Goal: Task Accomplishment & Management: Use online tool/utility

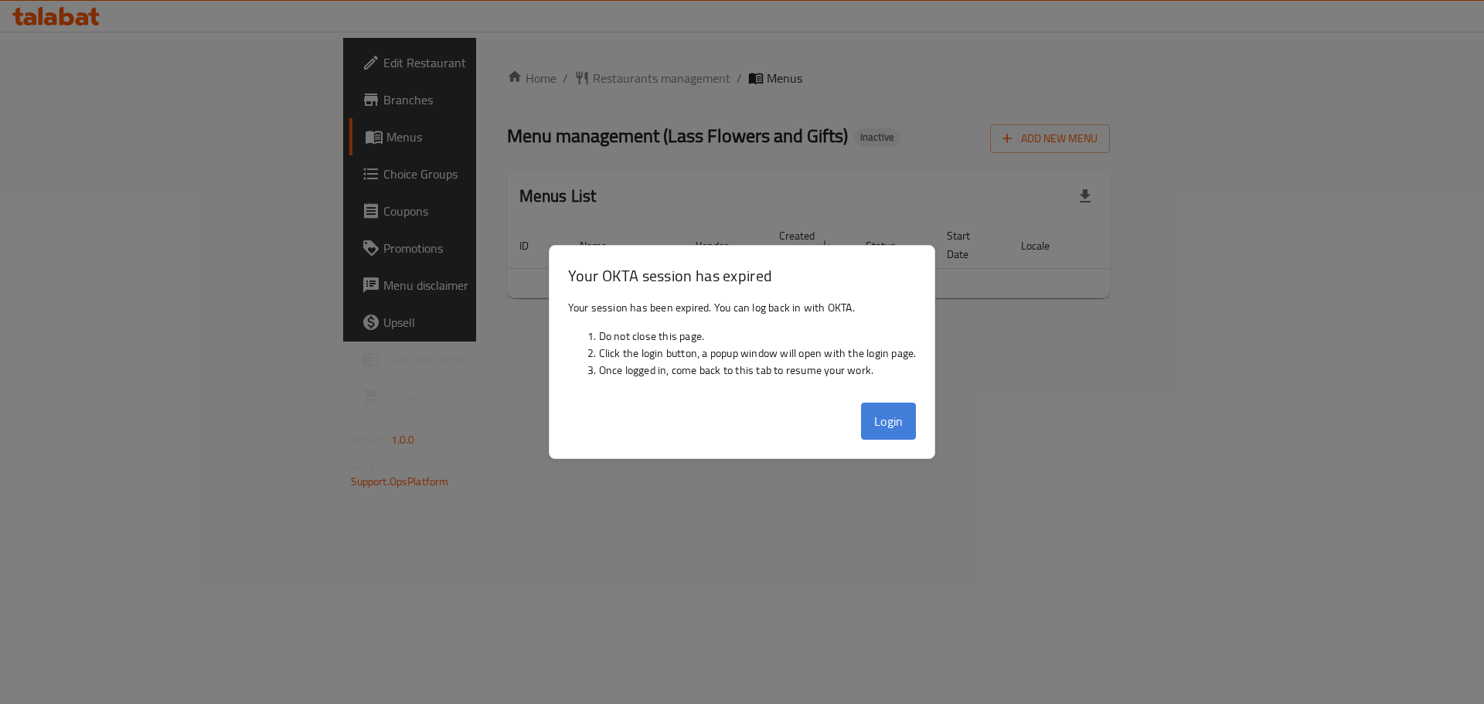
click at [884, 406] on button "Login" at bounding box center [889, 421] width 56 height 37
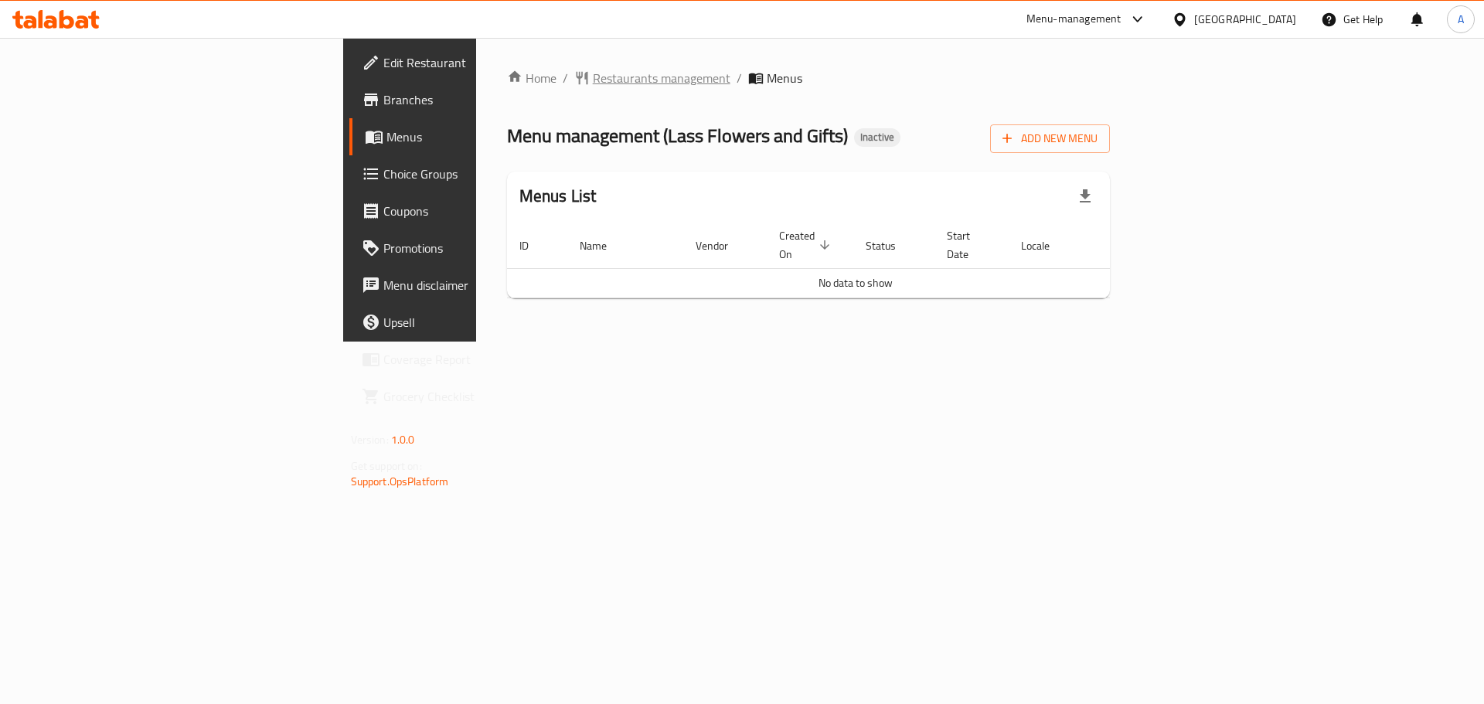
click at [593, 80] on span "Restaurants management" at bounding box center [662, 78] width 138 height 19
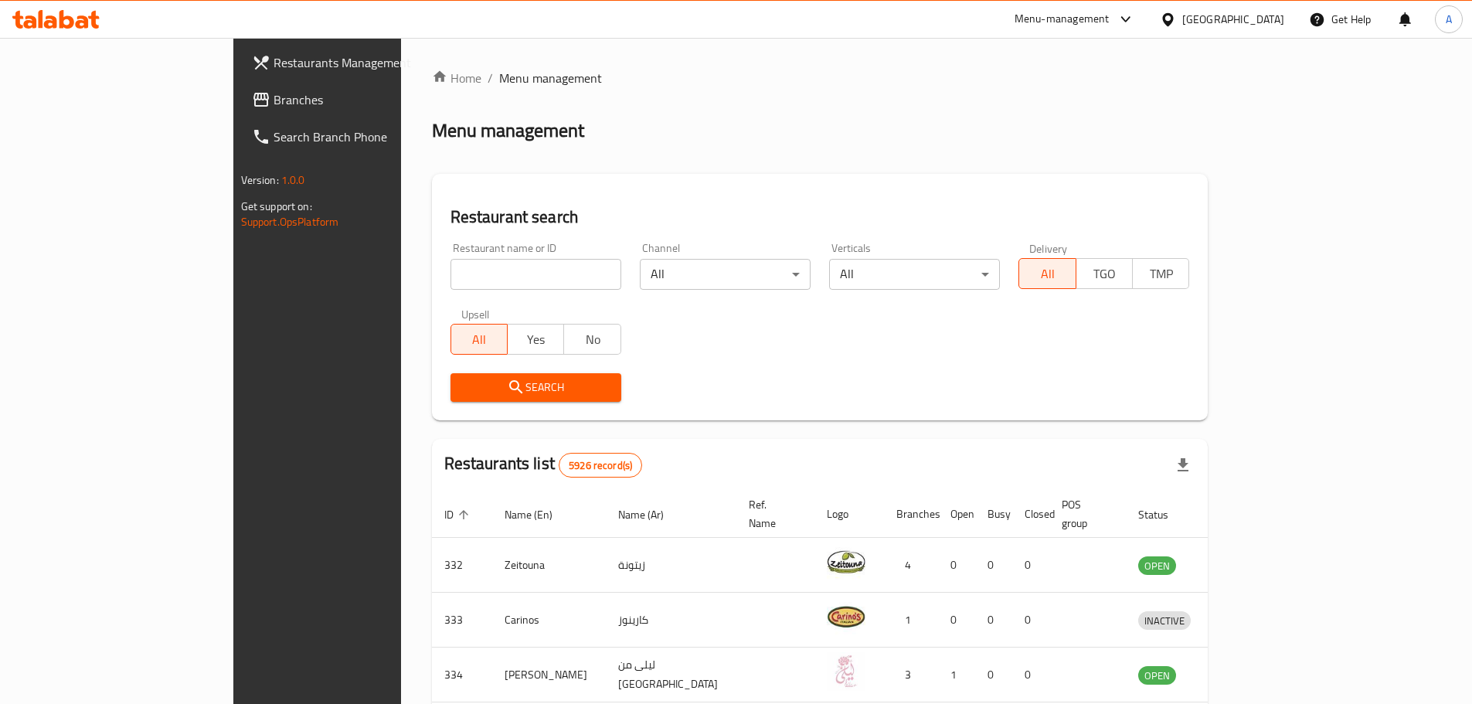
click at [451, 265] on input "search" at bounding box center [536, 274] width 171 height 31
type input "م"
type input "lass flower"
click button "Search" at bounding box center [536, 387] width 171 height 29
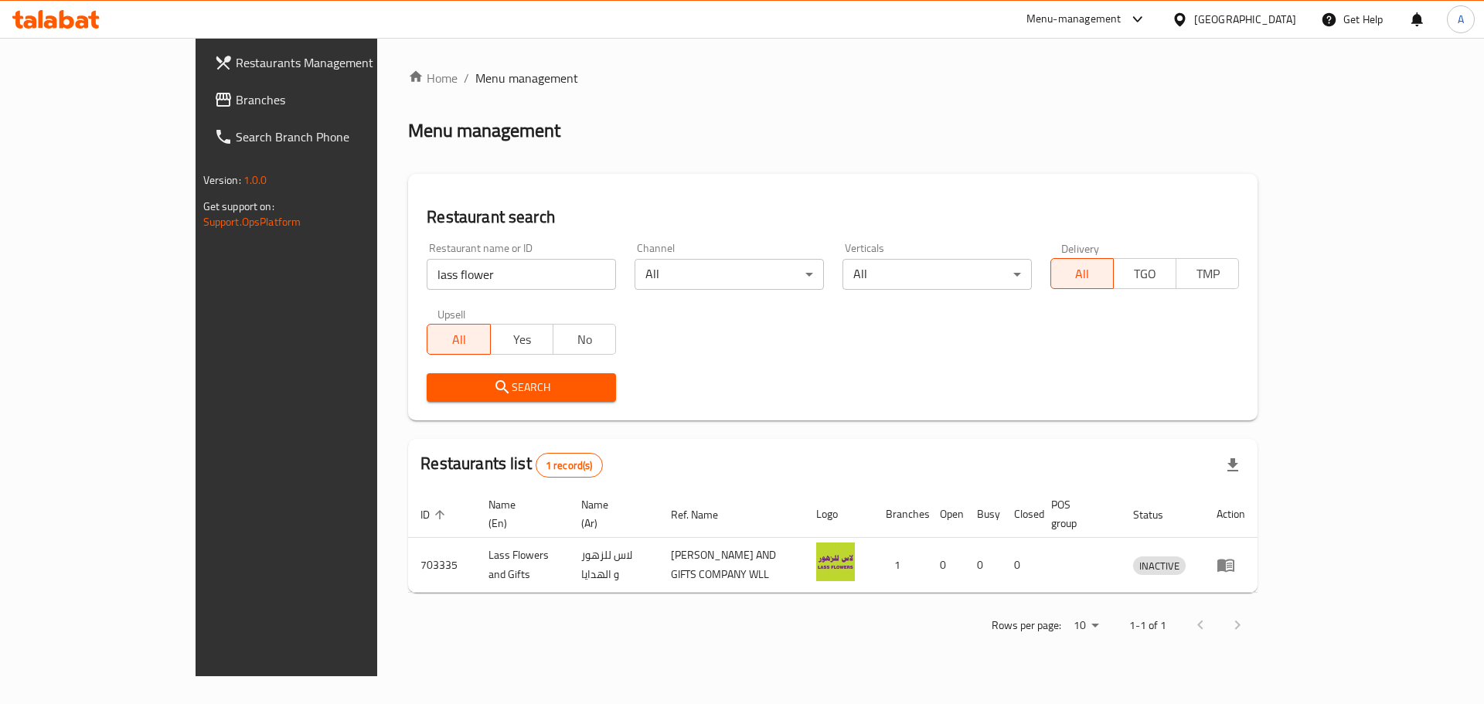
click at [1147, 22] on div at bounding box center [1134, 19] width 26 height 19
click at [1046, 230] on div "Restaurant-Management" at bounding box center [1054, 243] width 146 height 36
